Goal: Task Accomplishment & Management: Use online tool/utility

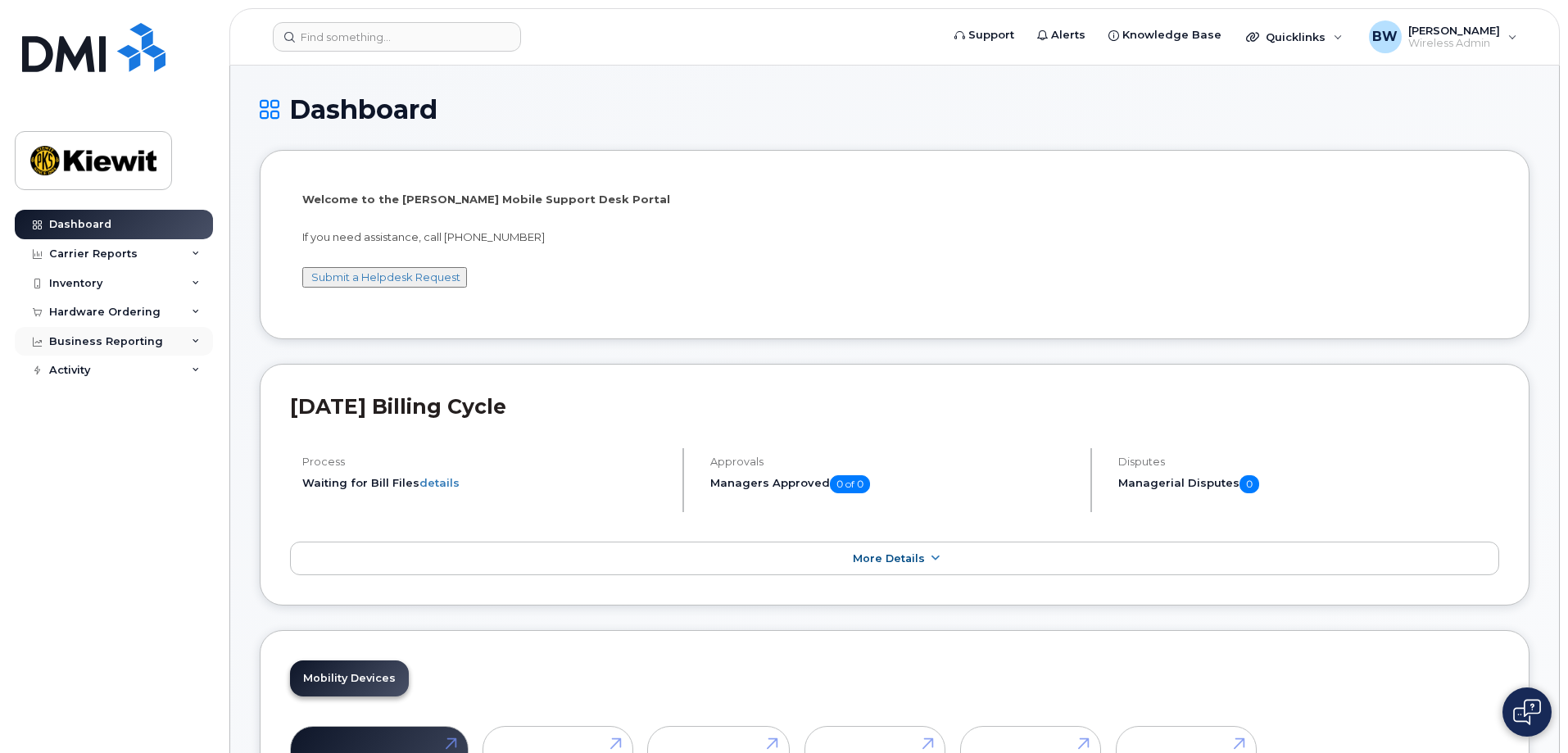
click at [199, 340] on icon at bounding box center [196, 341] width 8 height 8
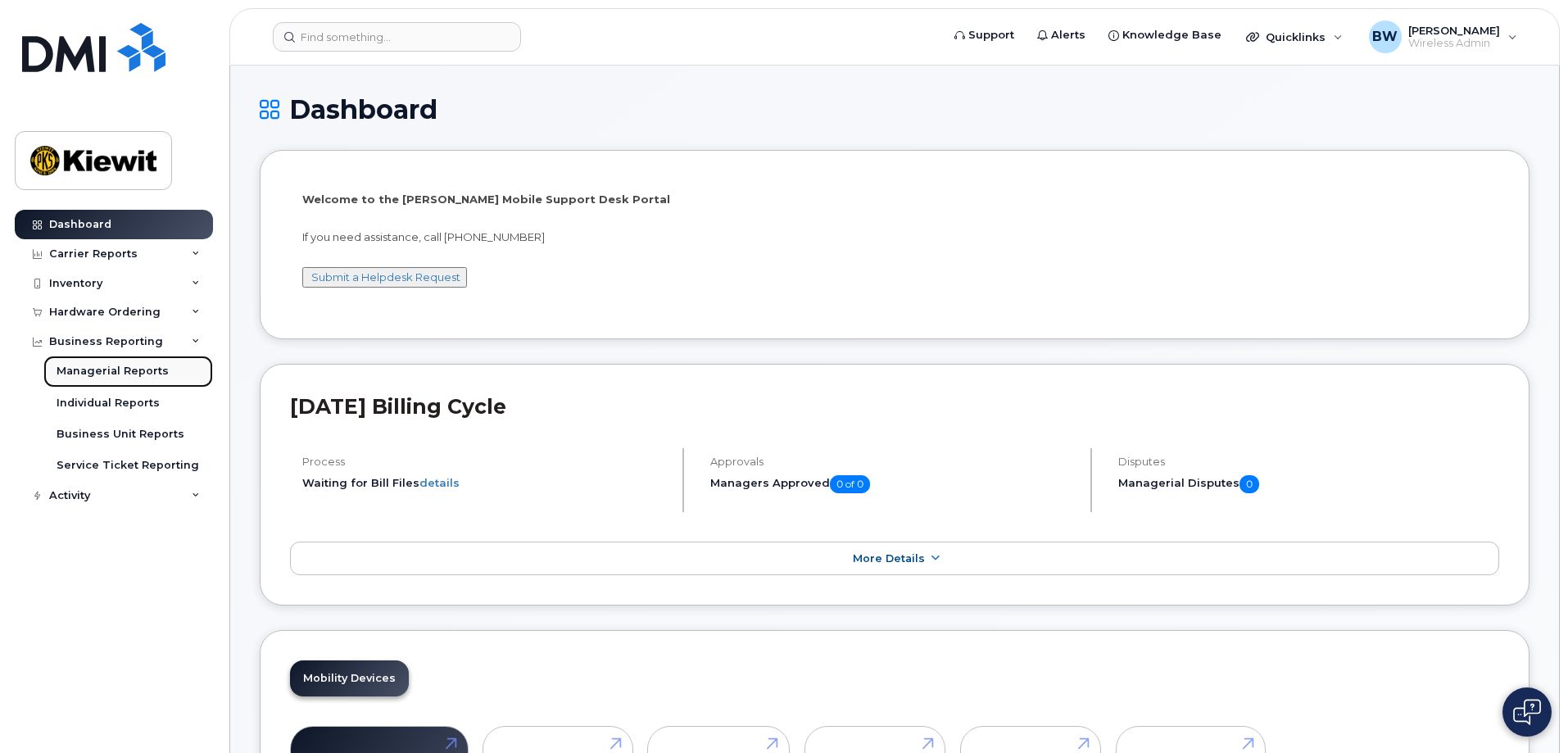
click at [108, 377] on div "Managerial Reports" at bounding box center [112, 371] width 112 height 15
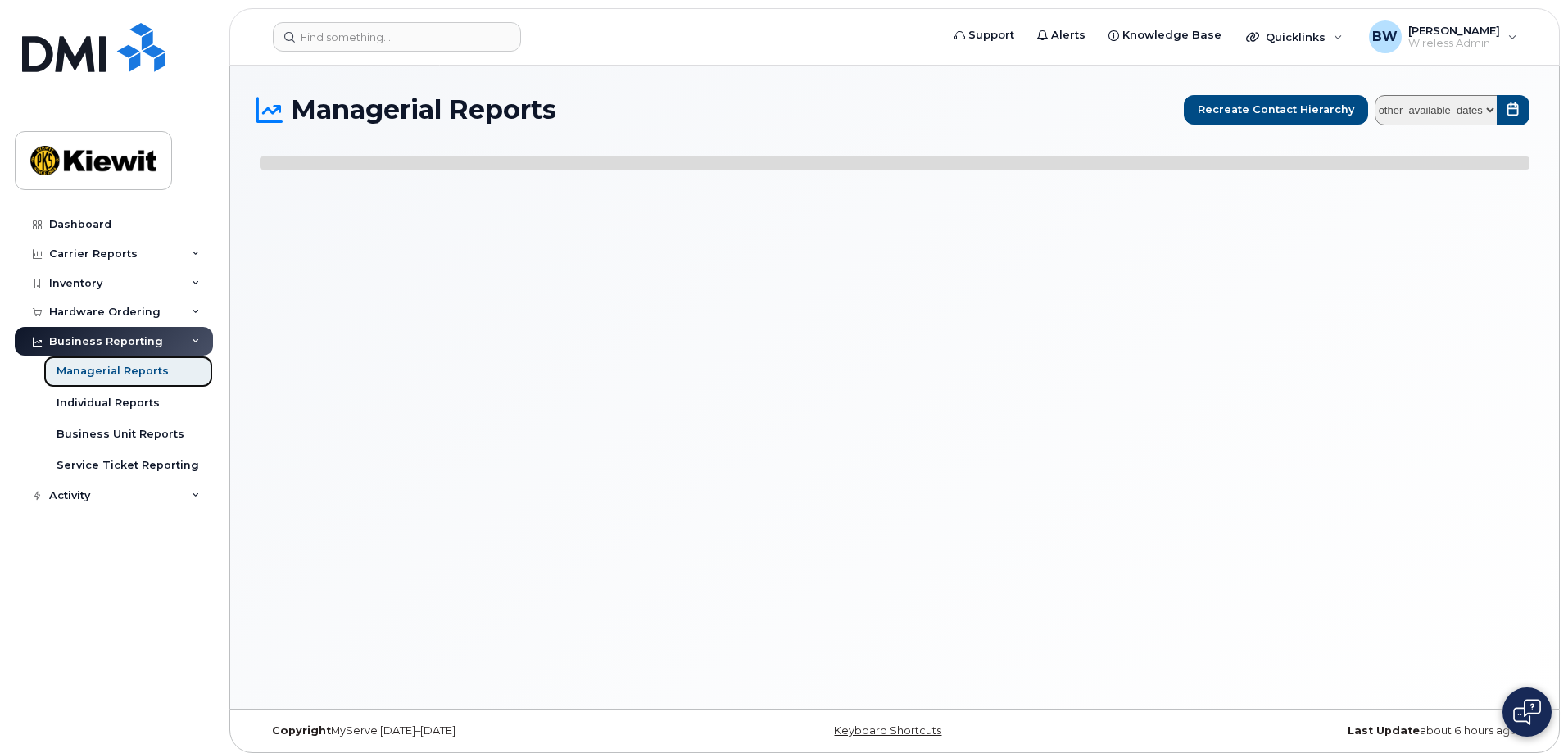
select select
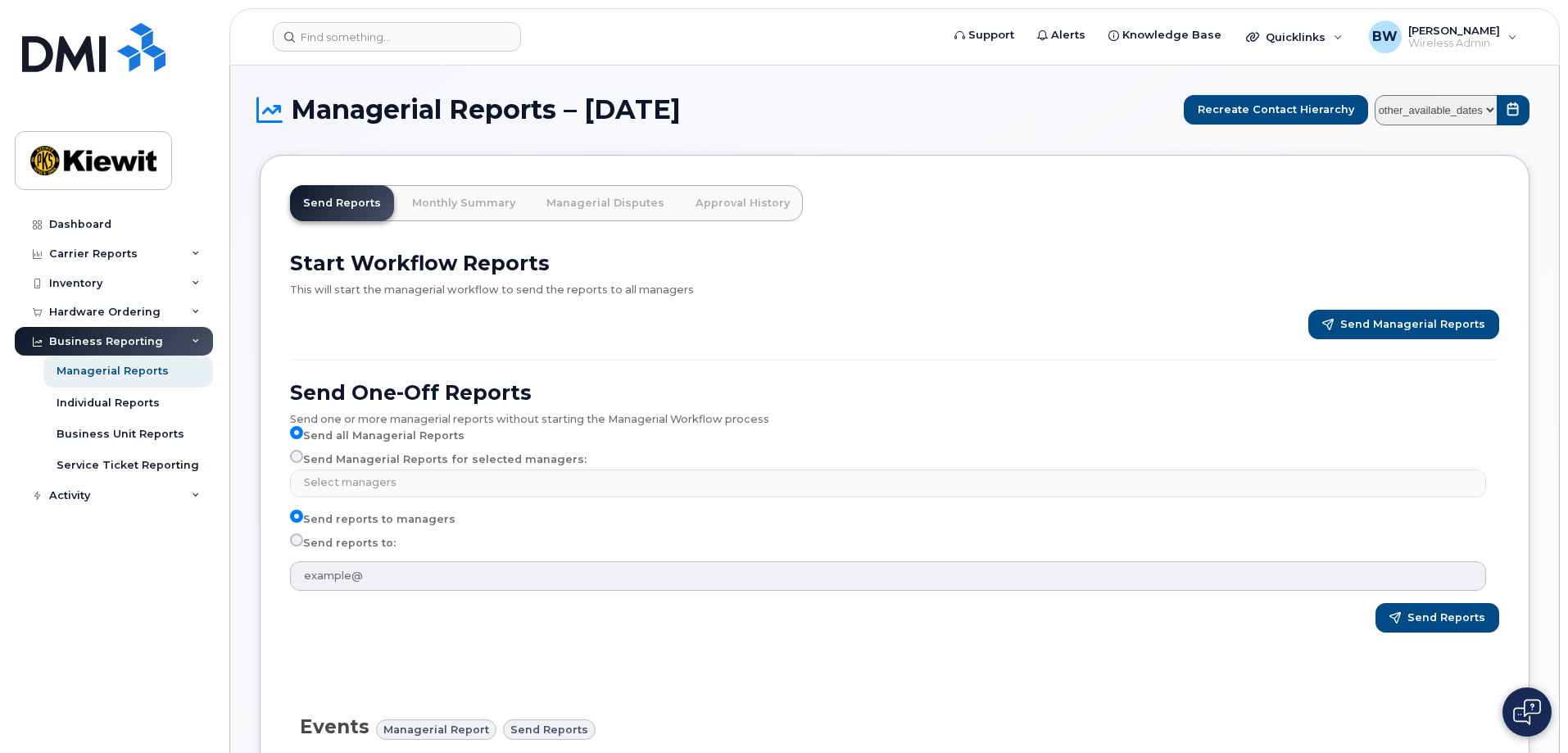
click at [1490, 109] on select "other_available_dates August July June May April March February January Decembe…" at bounding box center [1435, 110] width 123 height 30
select select "/customer/0ac1e801-0962-49fa-816d-73c442061bd2/reports/361cdac6-6190-11f0-9a84-…"
click at [1378, 95] on select "other_available_dates August July June May April March February January Decembe…" at bounding box center [1435, 110] width 123 height 30
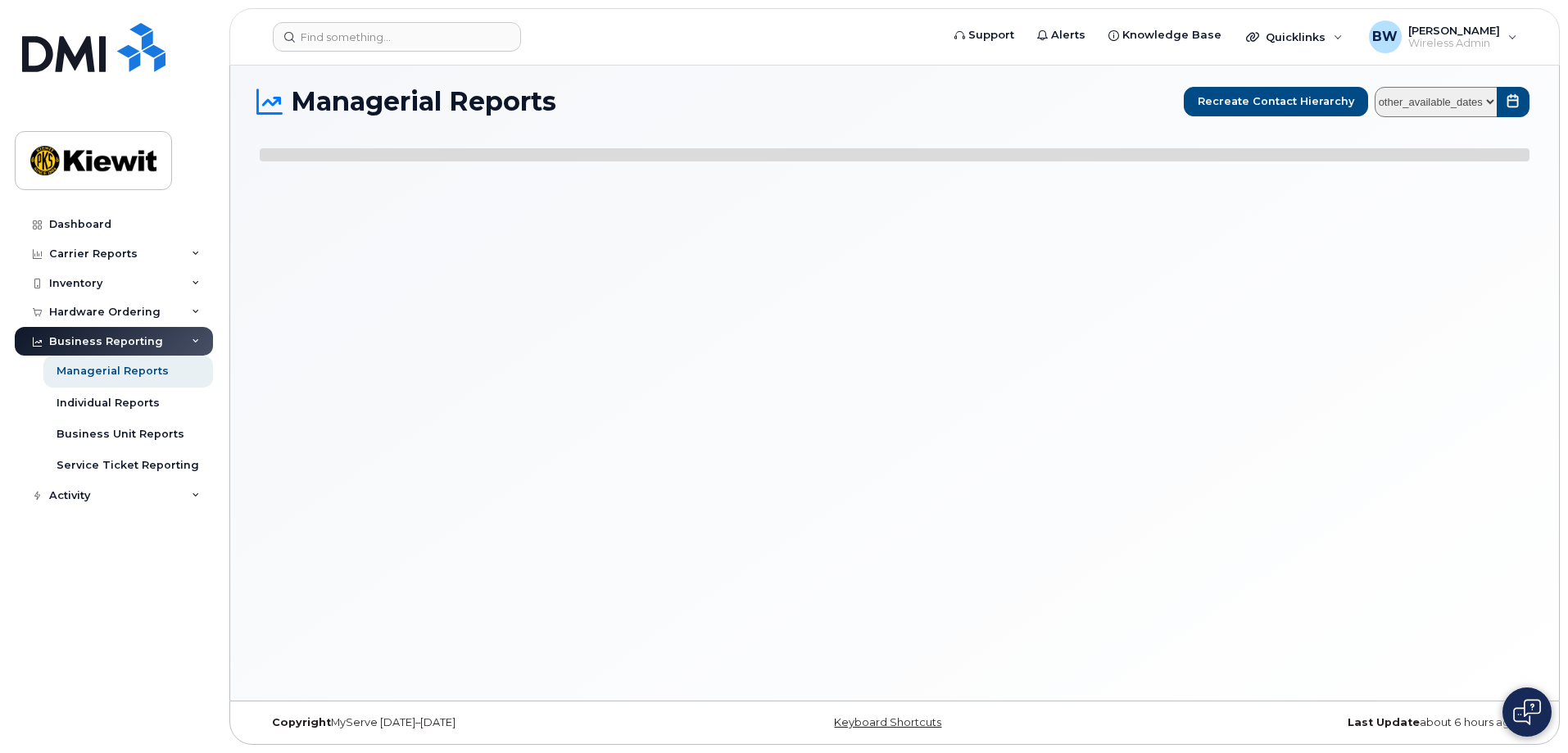
select select
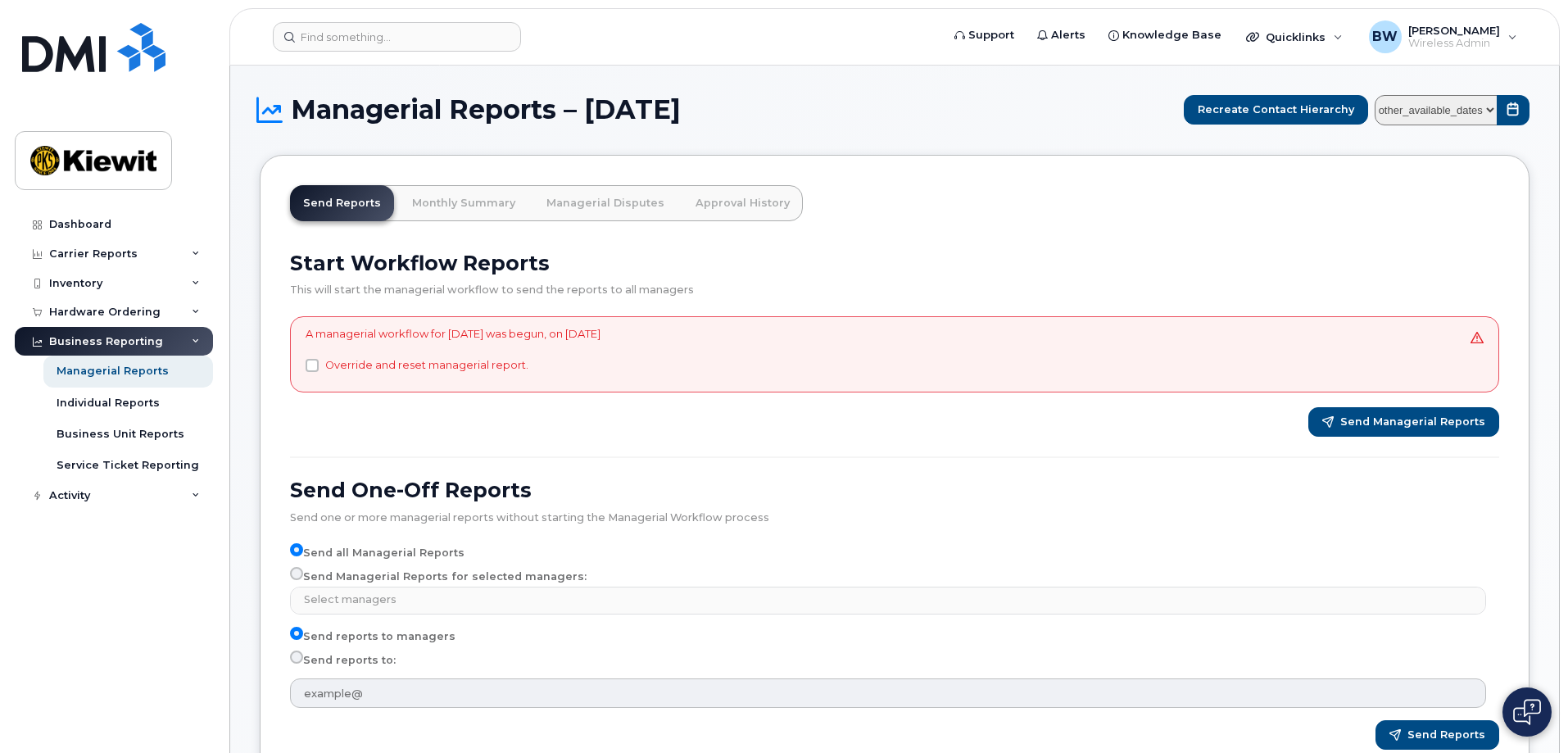
click at [297, 575] on input "Send Managerial Reports for selected managers:" at bounding box center [297, 573] width 13 height 13
radio input "true"
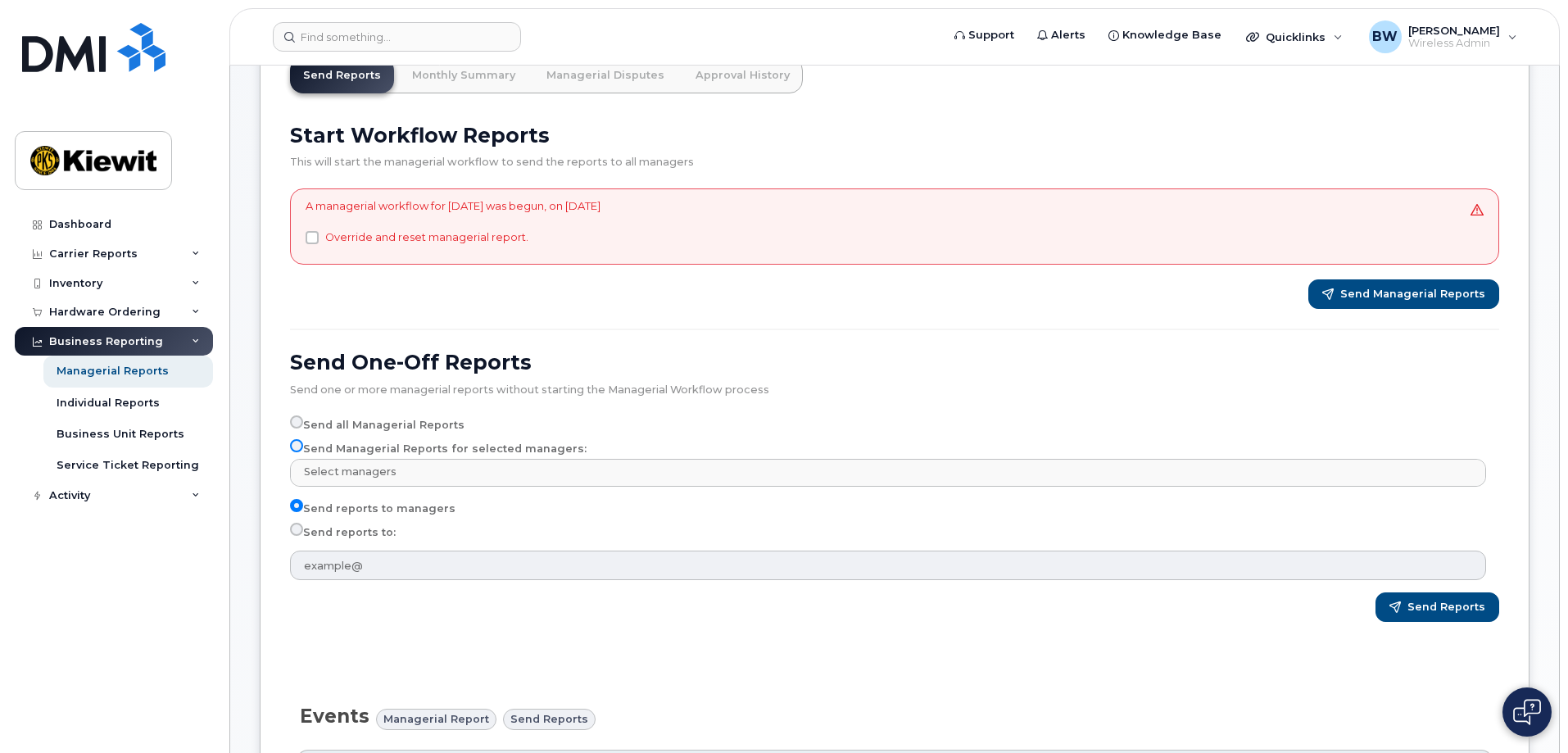
scroll to position [164, 0]
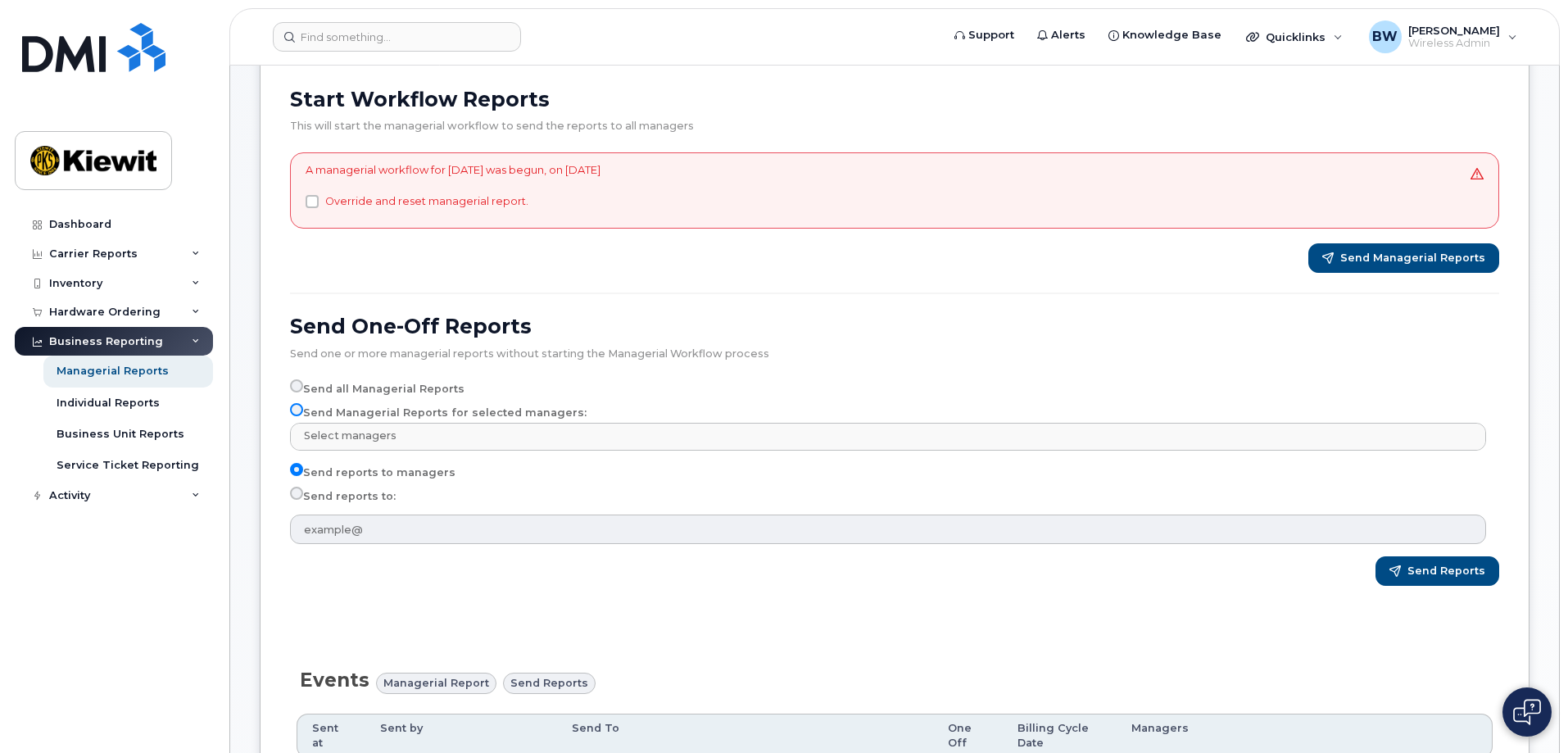
click at [297, 414] on input "Send Managerial Reports for selected managers:" at bounding box center [297, 410] width 13 height 13
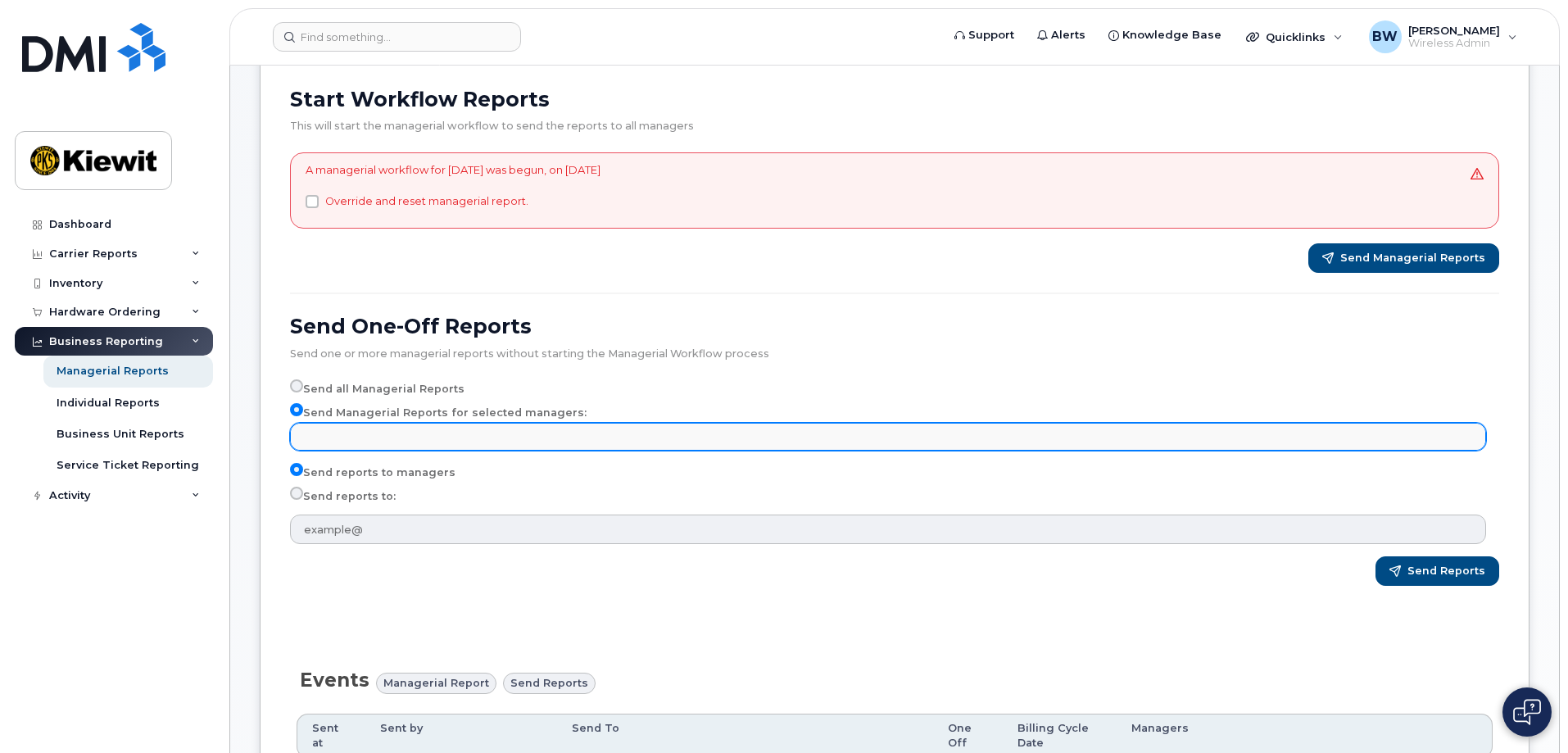
click at [673, 435] on input "text" at bounding box center [890, 436] width 1182 height 23
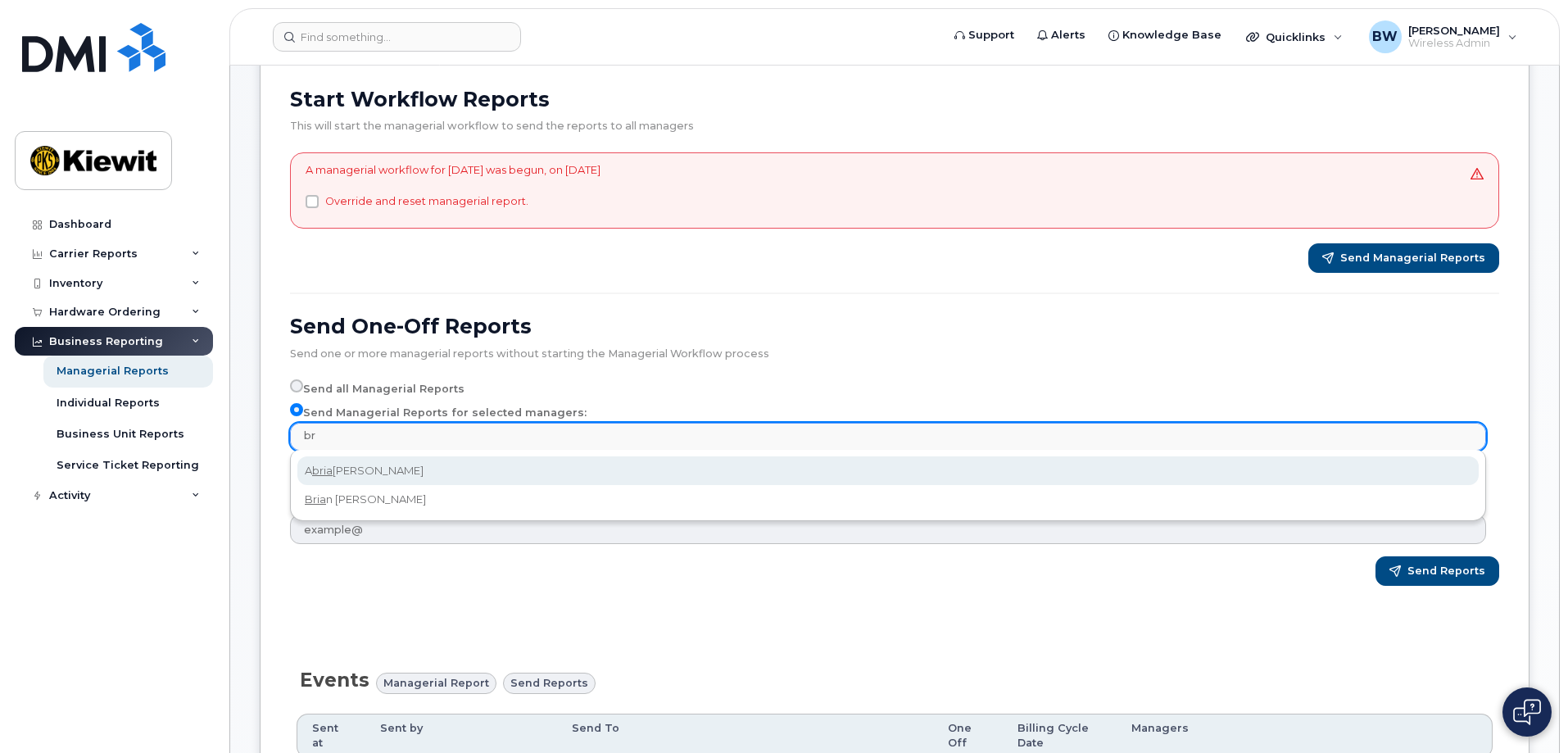
type input "b"
type input "victo"
select select "fbaecd57-be68-4d6c-be9b-3265c660ae23"
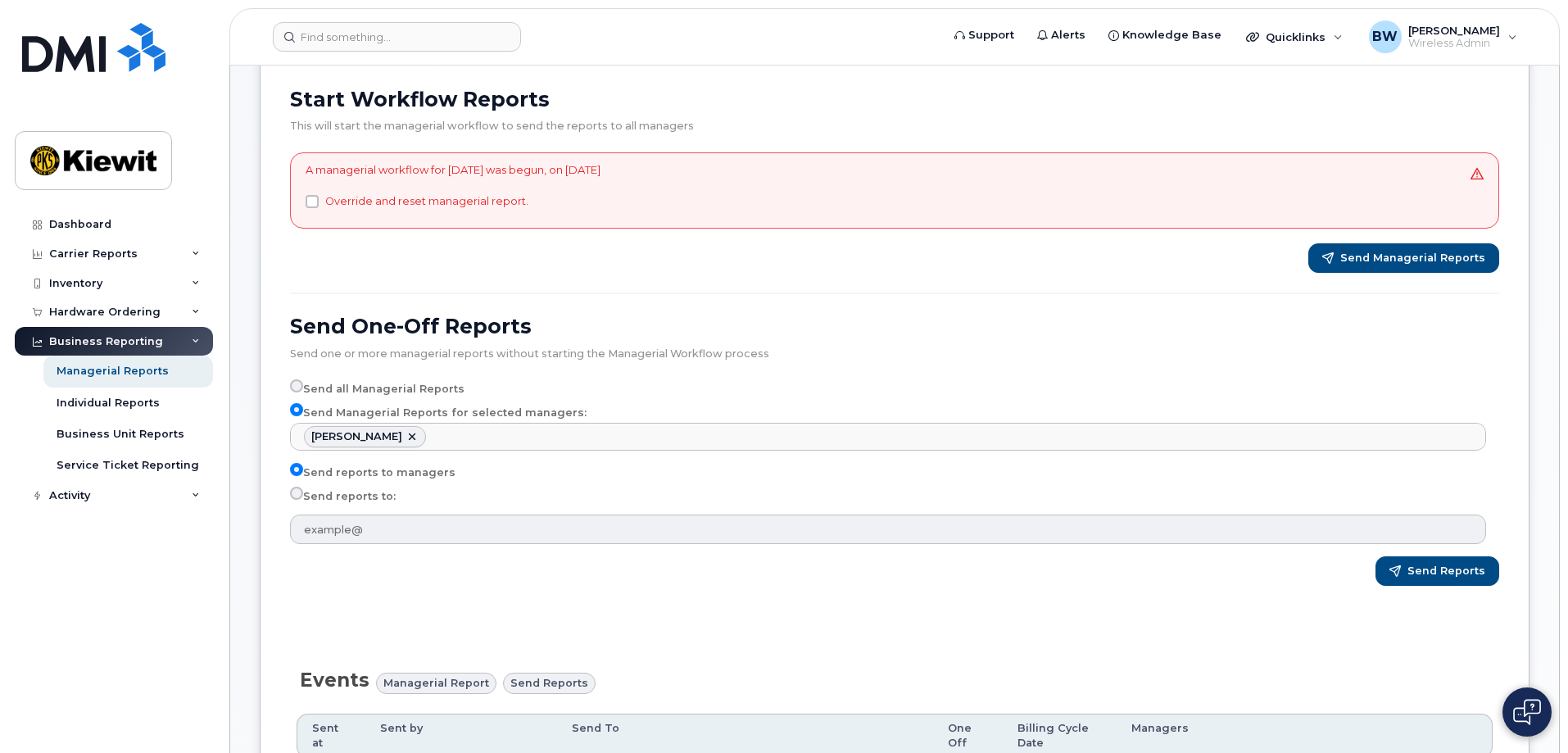
click at [295, 496] on input "Send reports to:" at bounding box center [297, 493] width 13 height 13
radio input "true"
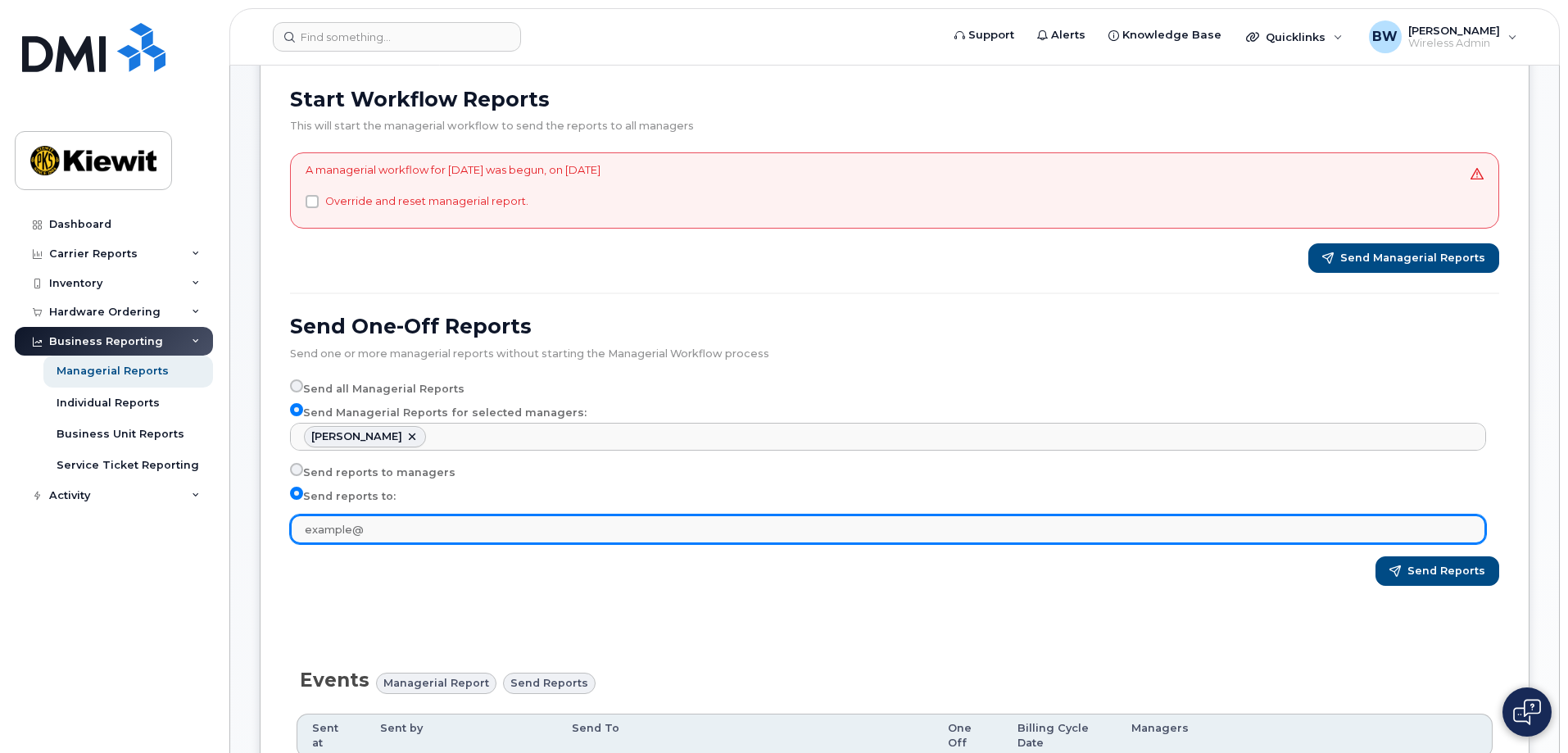
click at [414, 525] on input "text" at bounding box center [888, 529] width 1196 height 30
type input "[PERSON_NAME][EMAIL_ADDRESS][PERSON_NAME][PERSON_NAME][DOMAIN_NAME]"
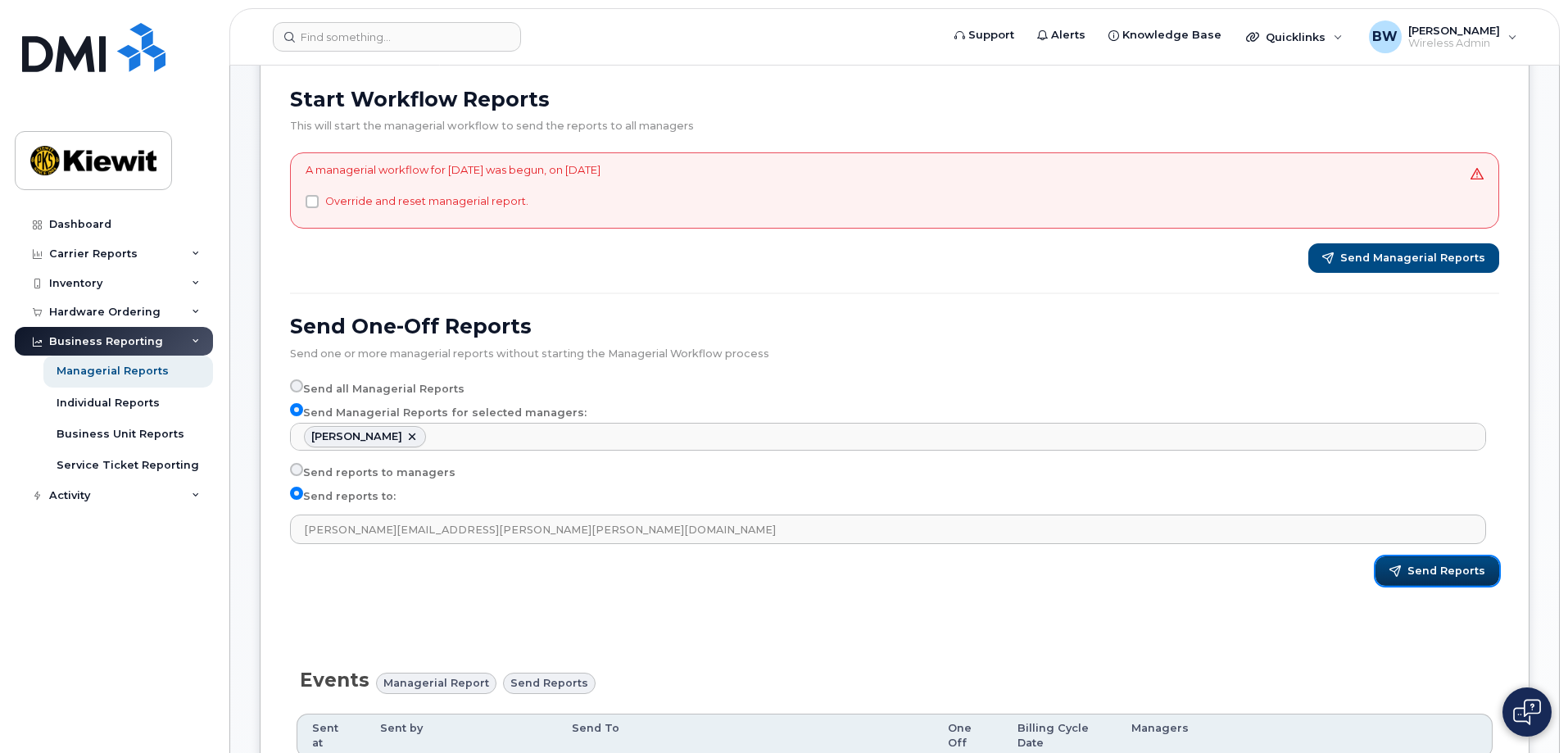
click at [1426, 572] on span "Send Reports" at bounding box center [1445, 571] width 78 height 15
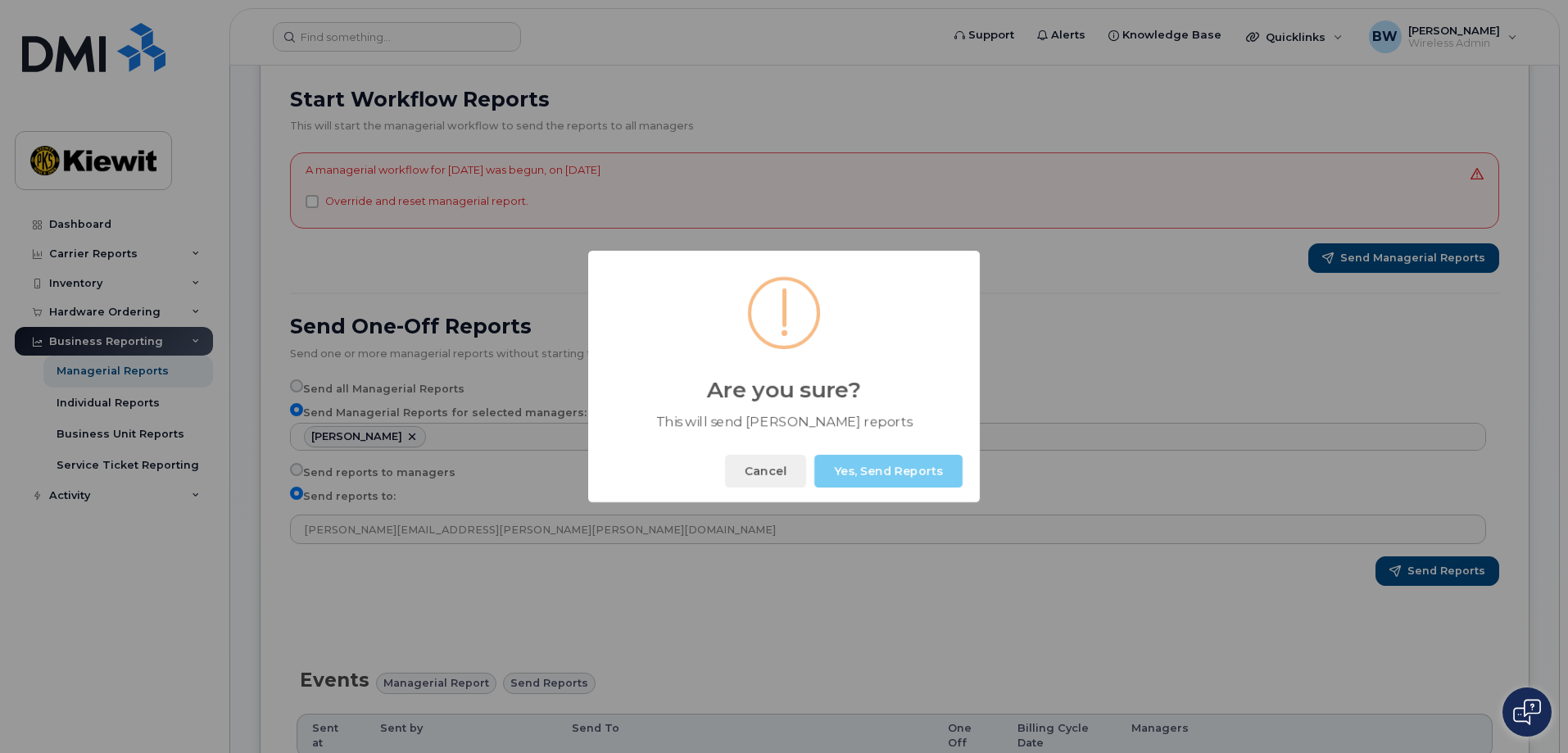
click at [866, 479] on button "Yes, Send Reports" at bounding box center [888, 471] width 148 height 33
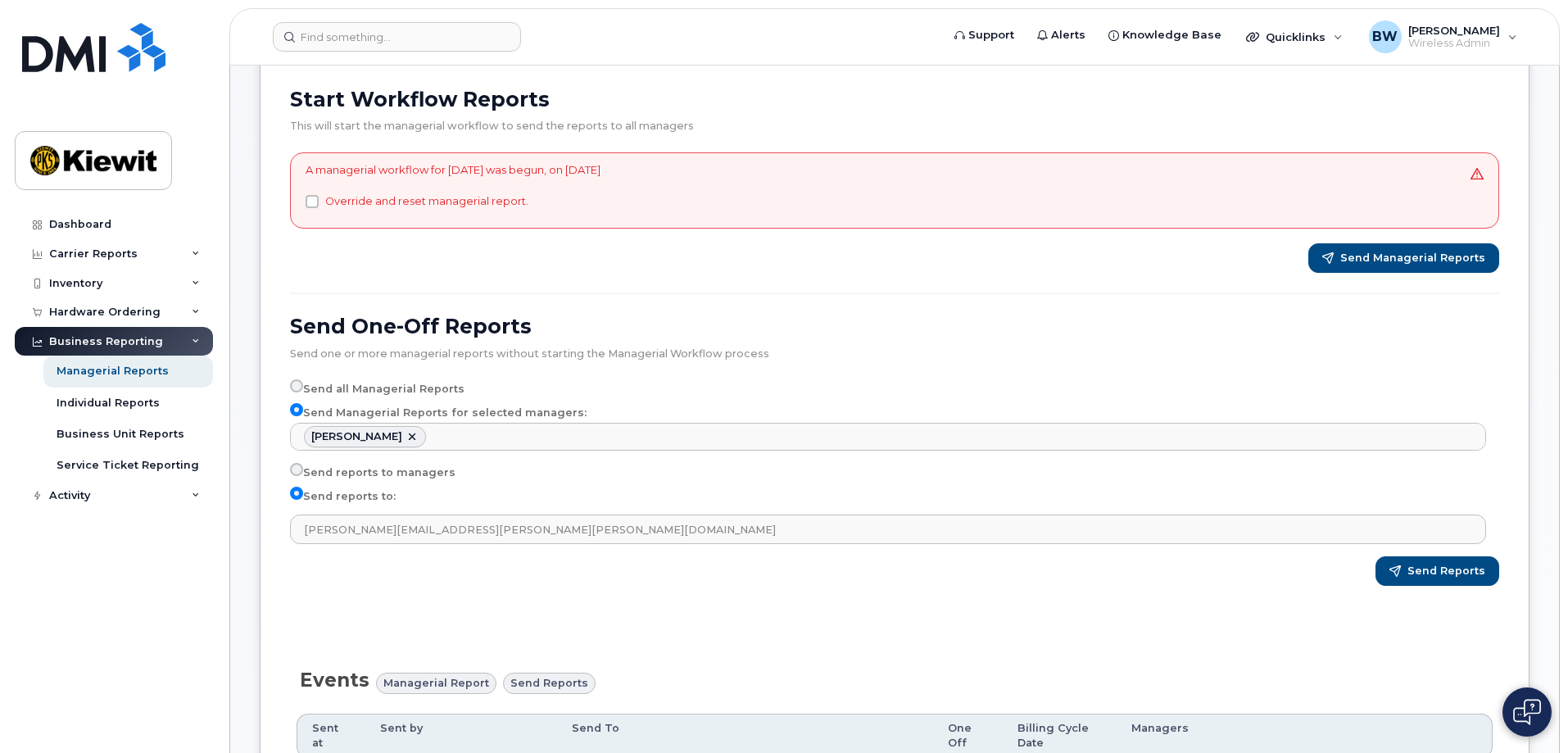
click at [931, 477] on div "Send reports to managers" at bounding box center [888, 472] width 1196 height 20
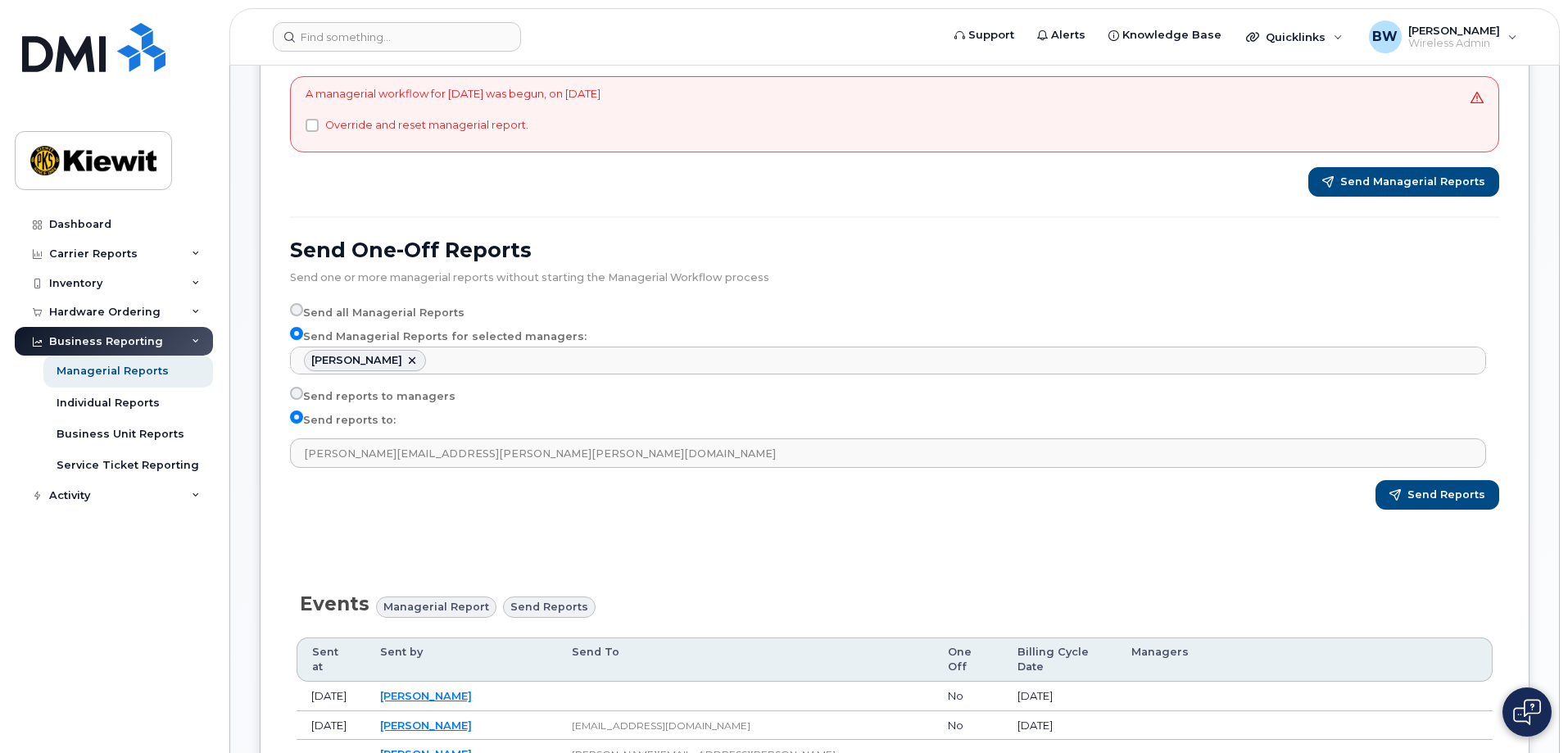
scroll to position [491, 0]
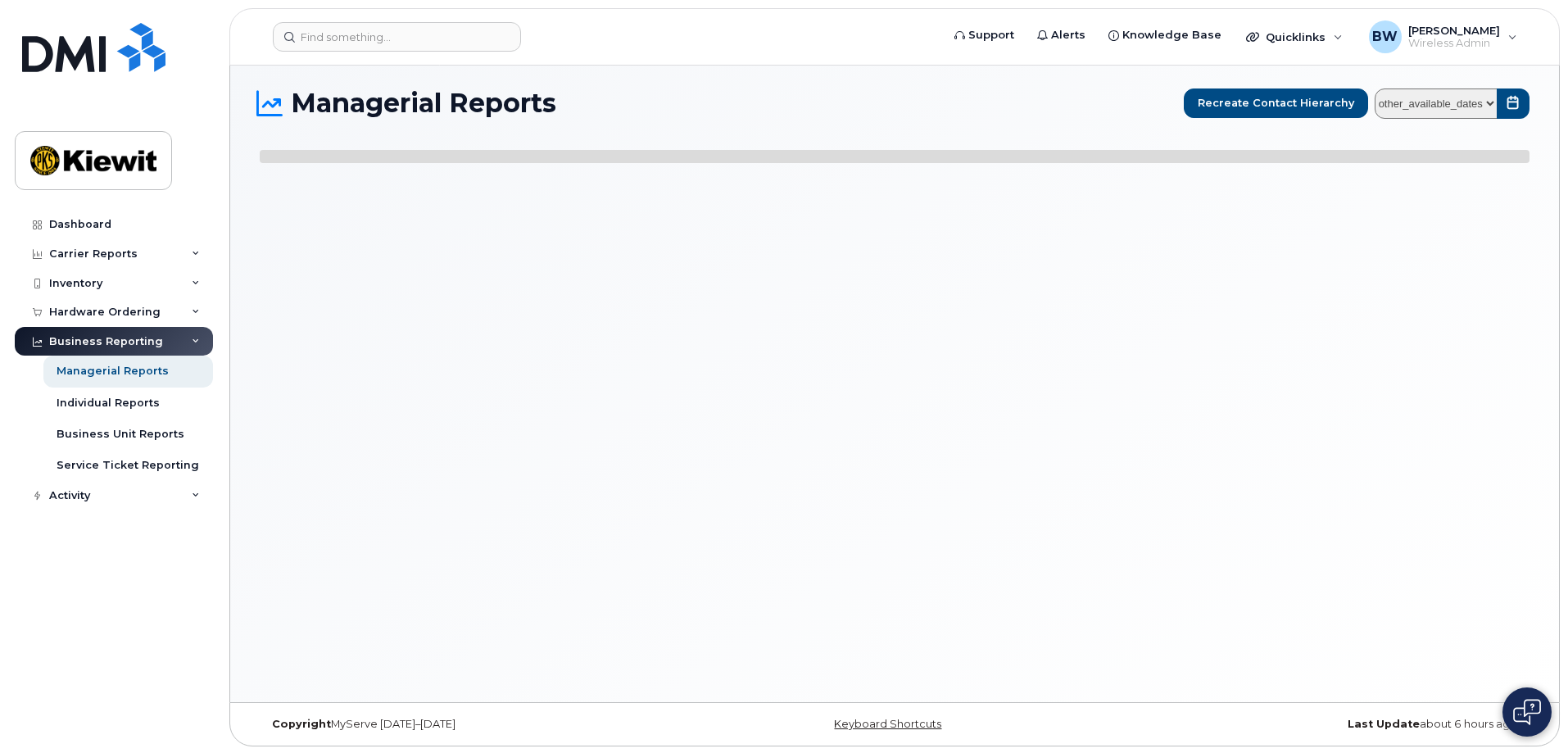
scroll to position [8, 0]
select select
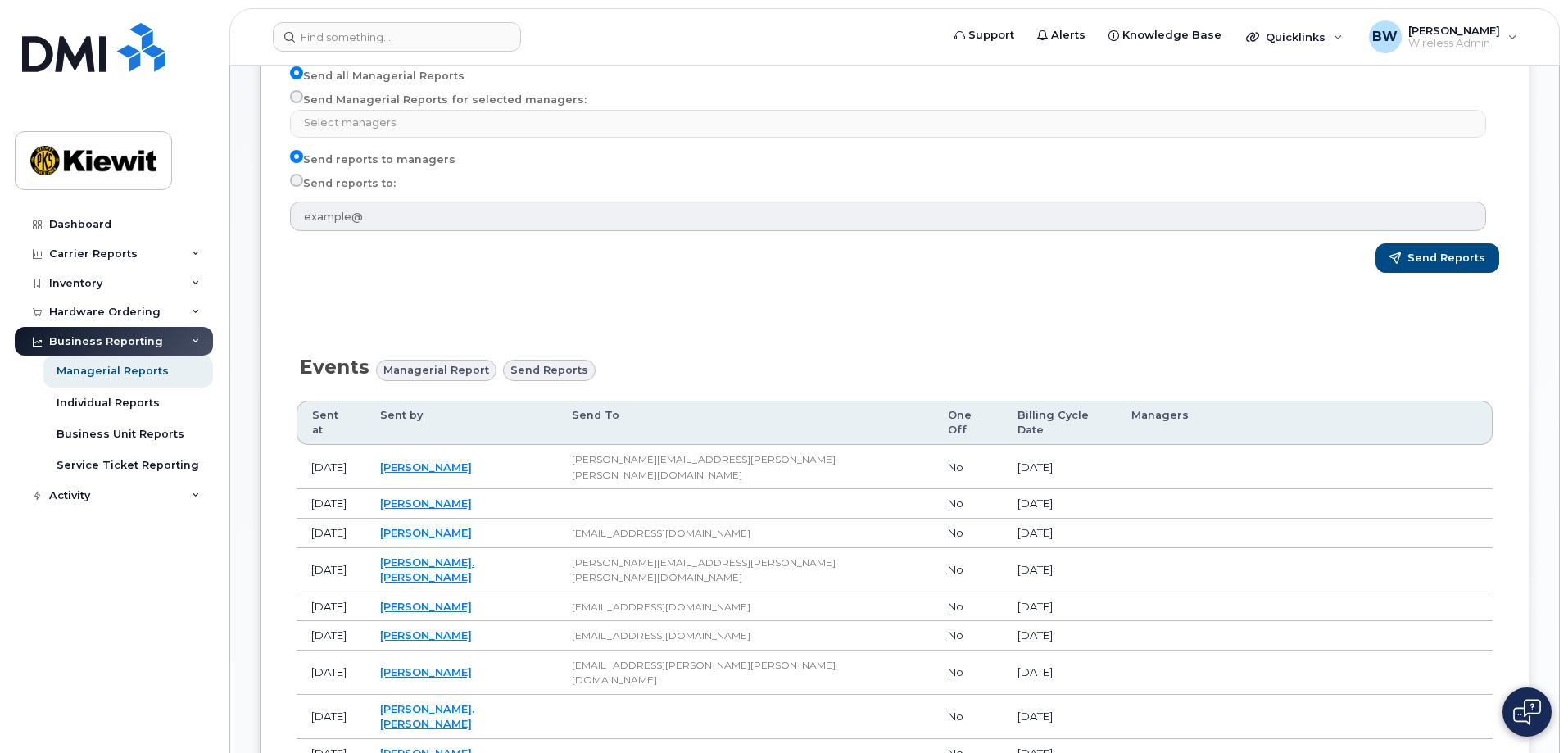
scroll to position [582, 0]
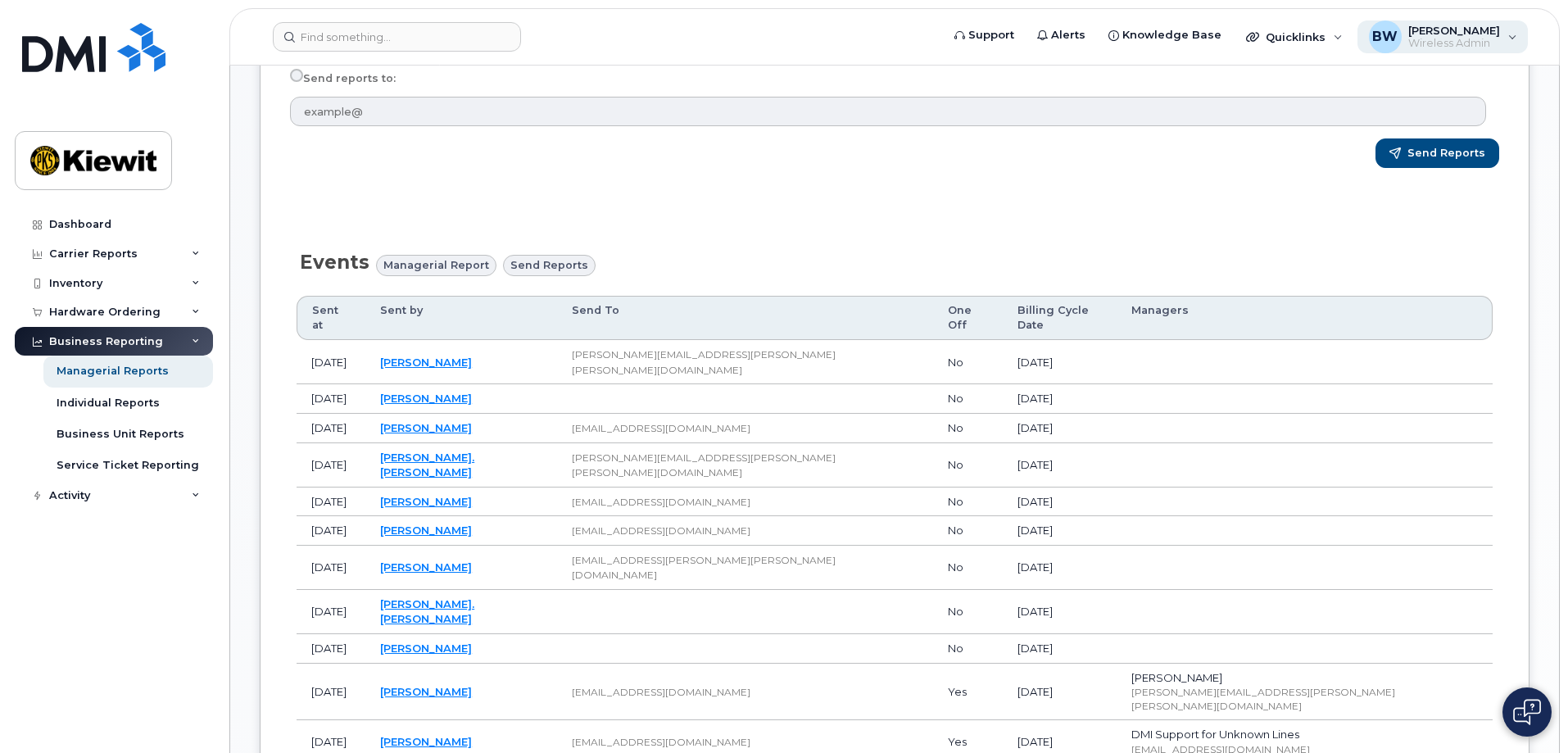
click at [1450, 30] on span "[PERSON_NAME]" at bounding box center [1454, 30] width 92 height 13
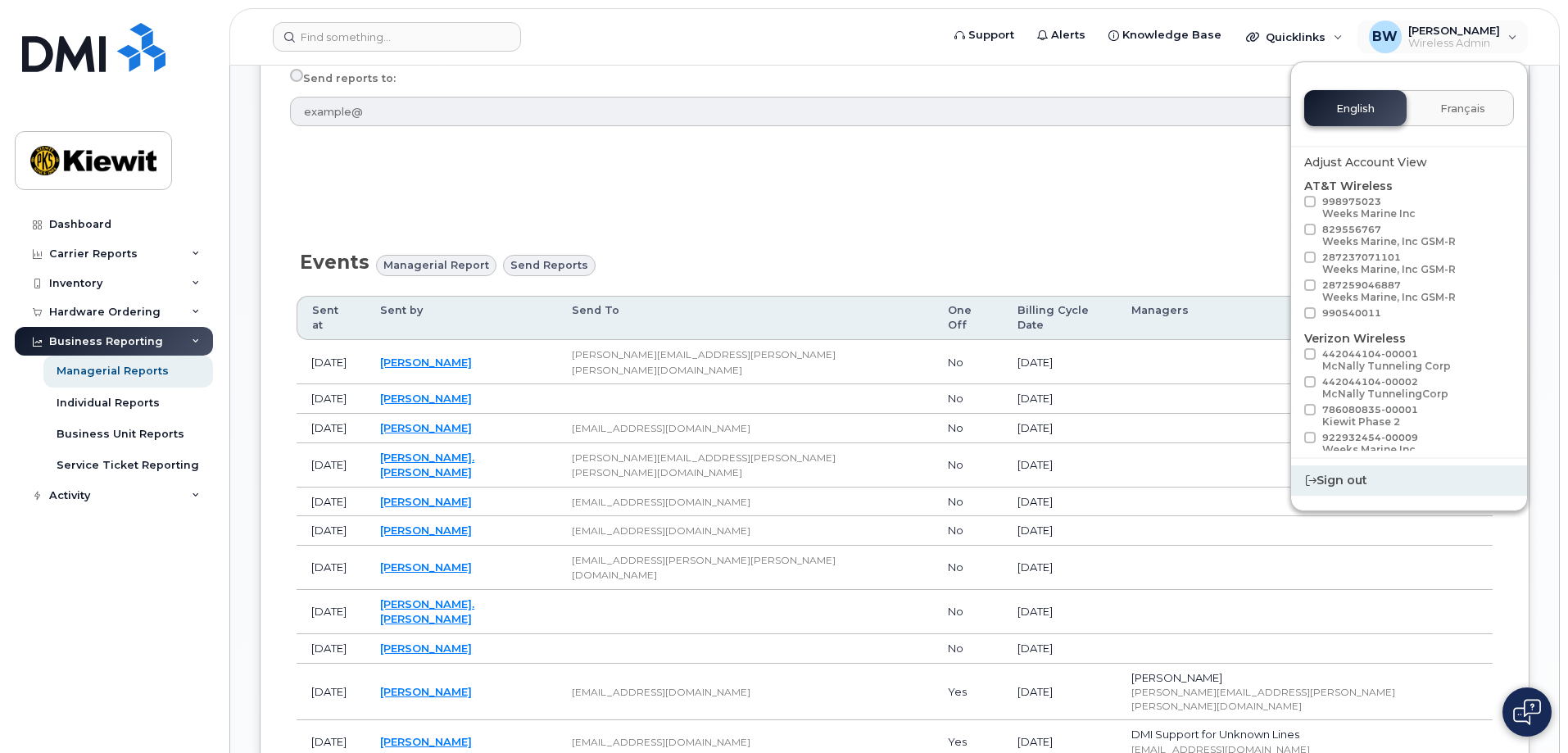
click at [1337, 484] on div "Sign out" at bounding box center [1409, 480] width 236 height 30
